Goal: Information Seeking & Learning: Learn about a topic

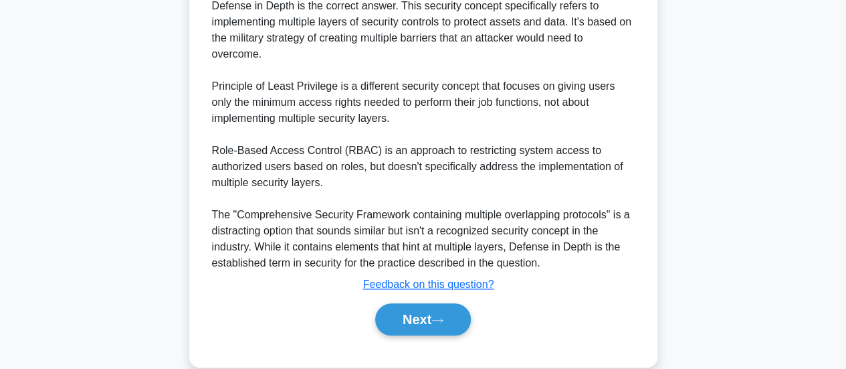
scroll to position [406, 0]
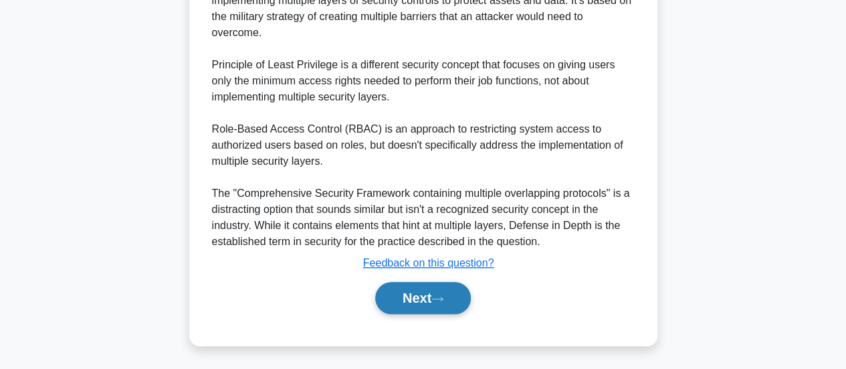
click at [444, 301] on icon at bounding box center [438, 298] width 12 height 7
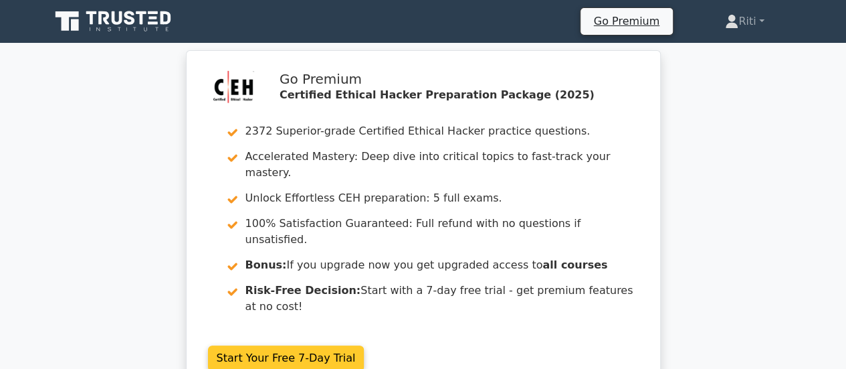
click at [308, 345] on link "Start Your Free 7-Day Trial" at bounding box center [286, 357] width 157 height 25
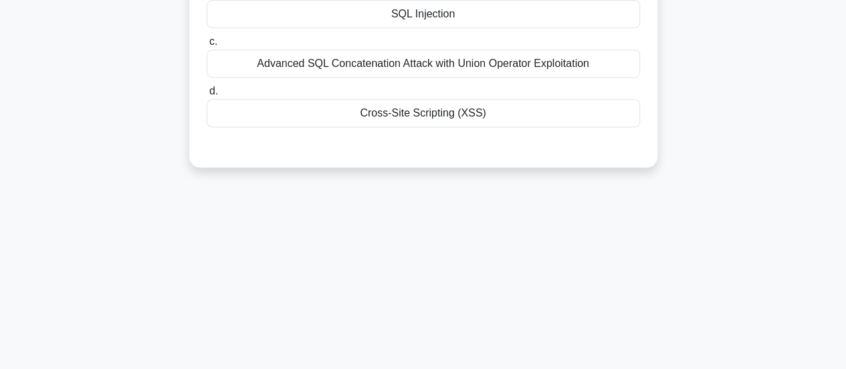
scroll to position [354, 0]
